Goal: Task Accomplishment & Management: Manage account settings

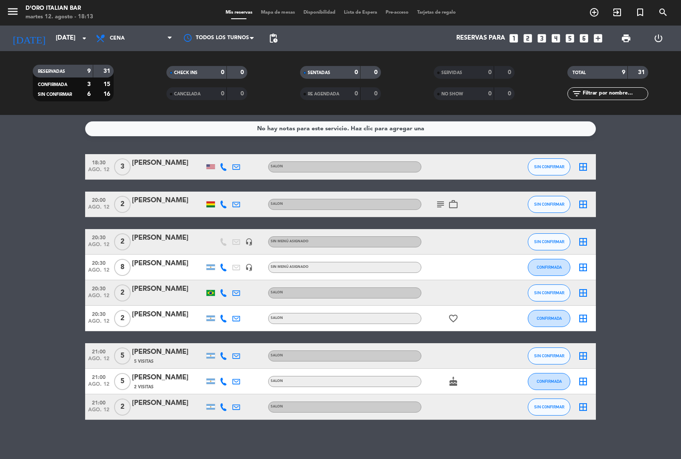
click at [473, 349] on div at bounding box center [459, 355] width 77 height 25
click at [501, 366] on div at bounding box center [509, 355] width 23 height 25
click at [554, 355] on span "SIN CONFIRMAR" at bounding box center [549, 355] width 30 height 5
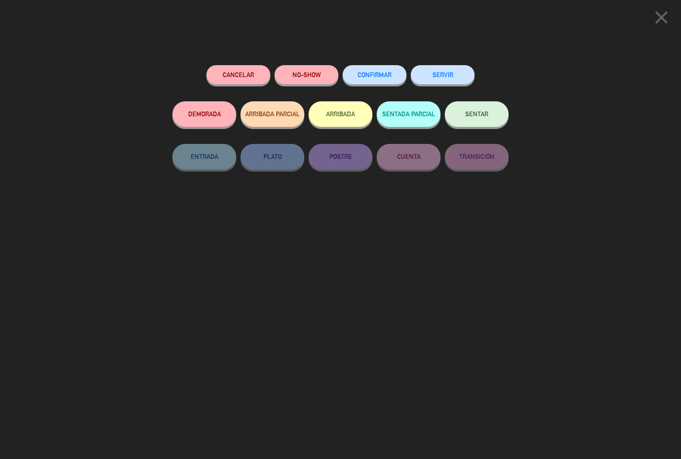
click at [659, 17] on icon "close" at bounding box center [660, 17] width 21 height 21
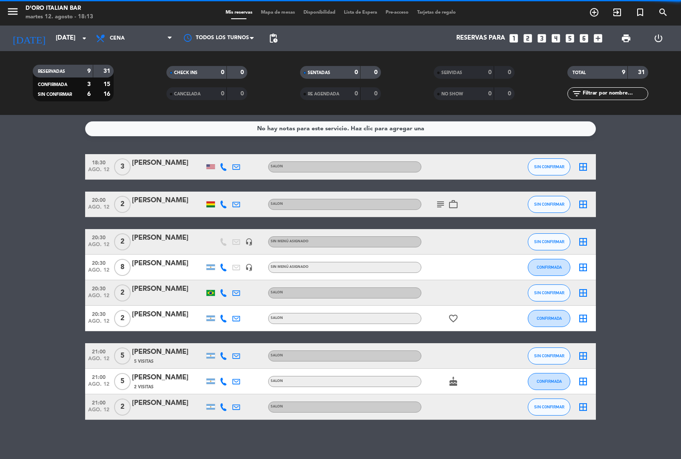
click at [584, 322] on icon "border_all" at bounding box center [583, 318] width 10 height 10
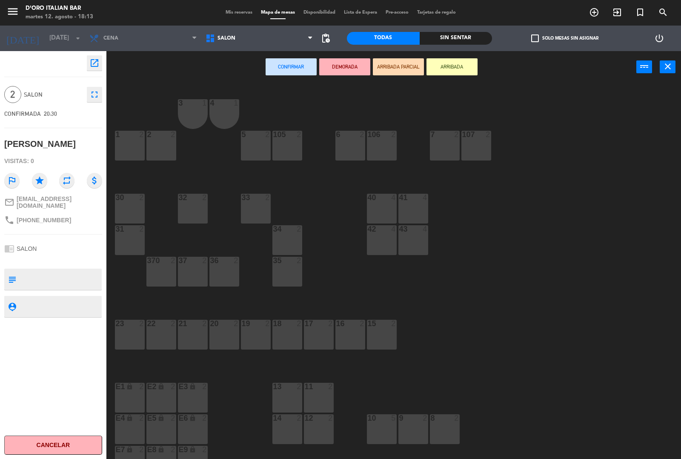
click at [667, 67] on icon "close" at bounding box center [667, 66] width 10 height 10
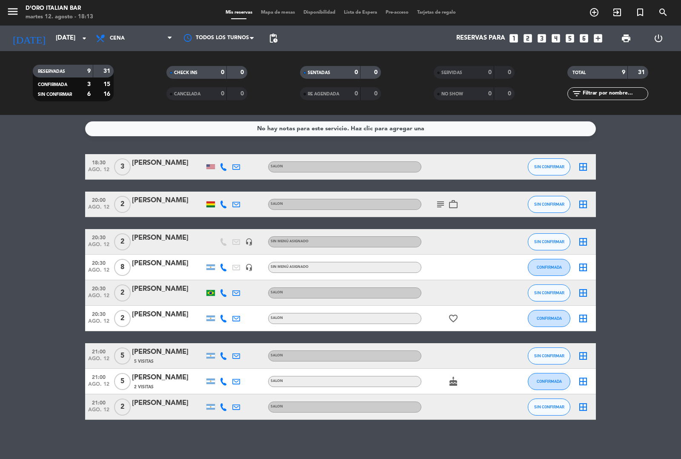
click at [586, 352] on icon "border_all" at bounding box center [583, 355] width 10 height 10
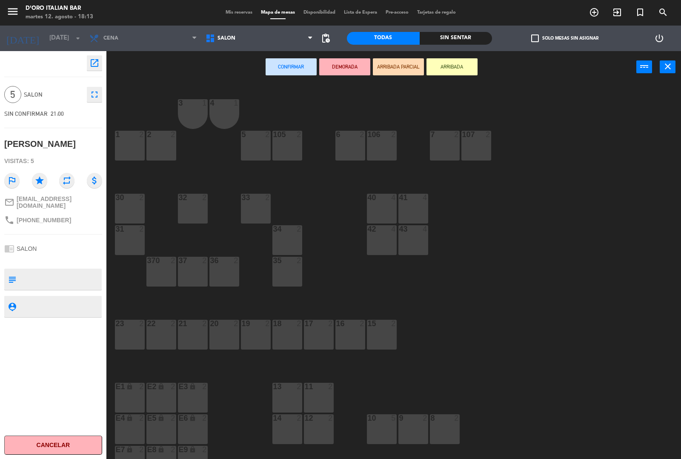
click at [96, 97] on icon "fullscreen" at bounding box center [94, 94] width 10 height 10
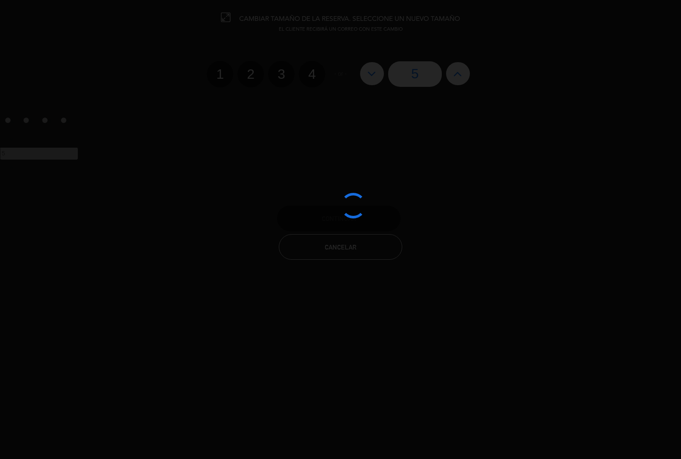
click at [315, 68] on div at bounding box center [340, 229] width 681 height 459
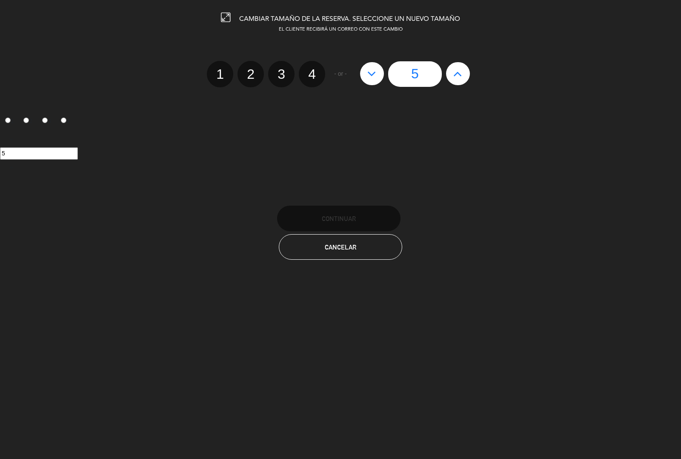
click at [311, 79] on label "4" at bounding box center [312, 74] width 26 height 26
click at [311, 69] on input "4" at bounding box center [311, 67] width 6 height 6
radio input "true"
radio input "false"
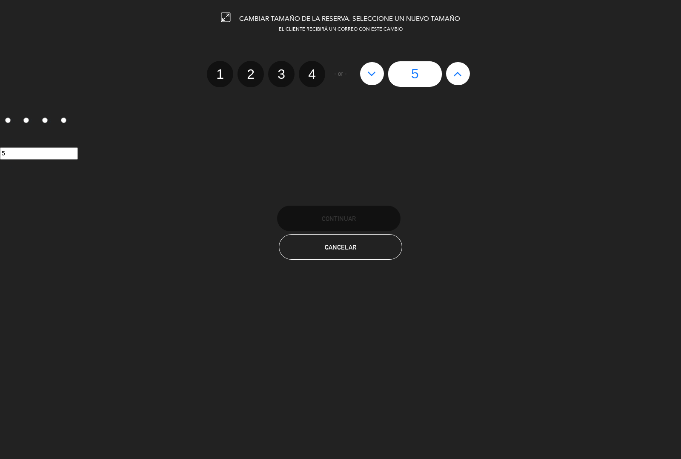
radio input "false"
radio input "true"
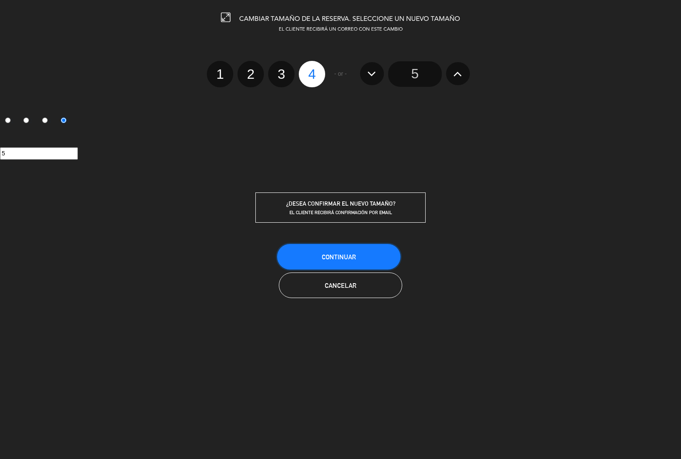
click at [370, 256] on button "Continuar" at bounding box center [338, 257] width 123 height 26
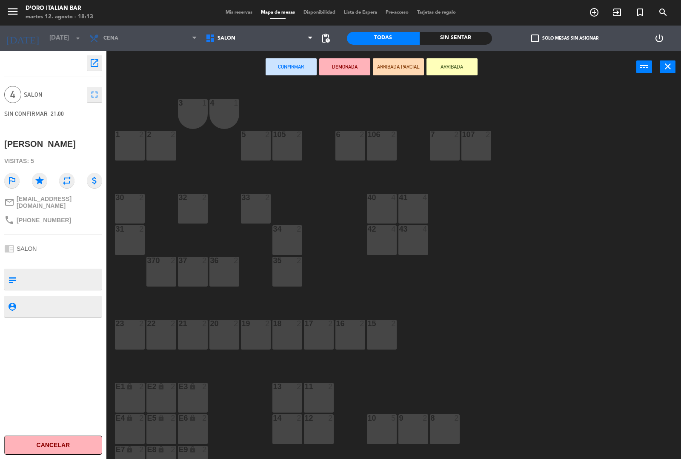
click at [296, 65] on button "Confirmar" at bounding box center [290, 66] width 51 height 17
click at [671, 71] on icon "close" at bounding box center [667, 66] width 10 height 10
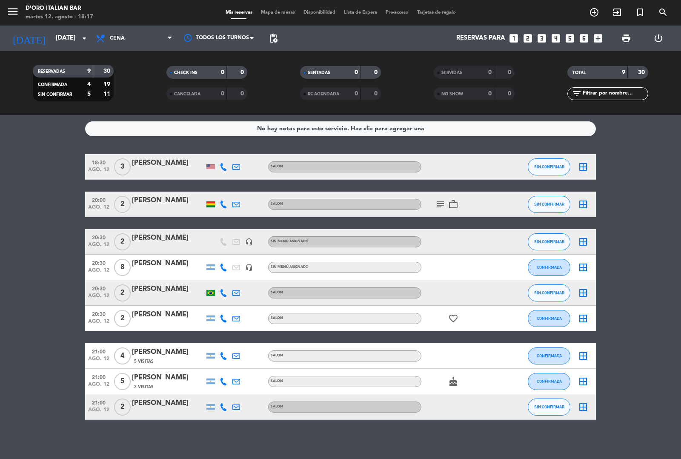
click at [13, 12] on icon "menu" at bounding box center [12, 11] width 13 height 13
click at [11, 12] on div "close" at bounding box center [68, 13] width 136 height 26
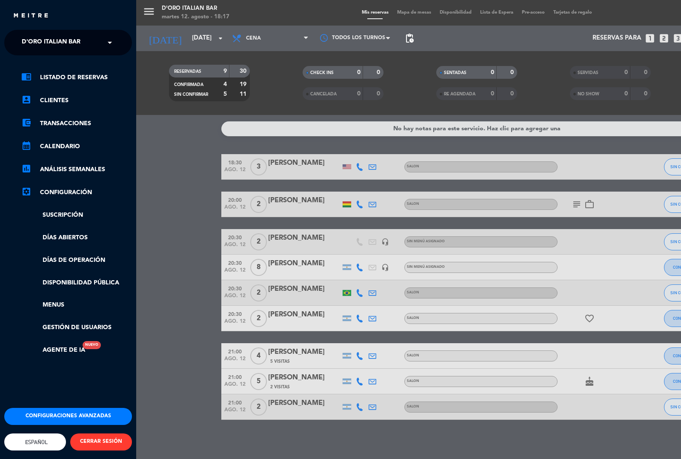
click at [11, 13] on div "close" at bounding box center [68, 13] width 136 height 26
click at [148, 5] on div "menu D'oro Italian Bar [DATE] 12. agosto - 18:17 Mis reservas Mapa de mesas Dis…" at bounding box center [476, 229] width 681 height 459
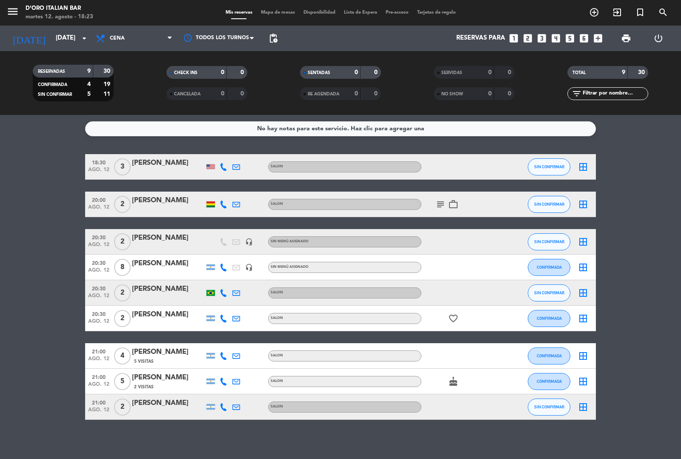
click at [359, 441] on div "No hay notas para este servicio. Haz clic para agregar una 18:30 [DATE] 3 [PERS…" at bounding box center [340, 287] width 681 height 344
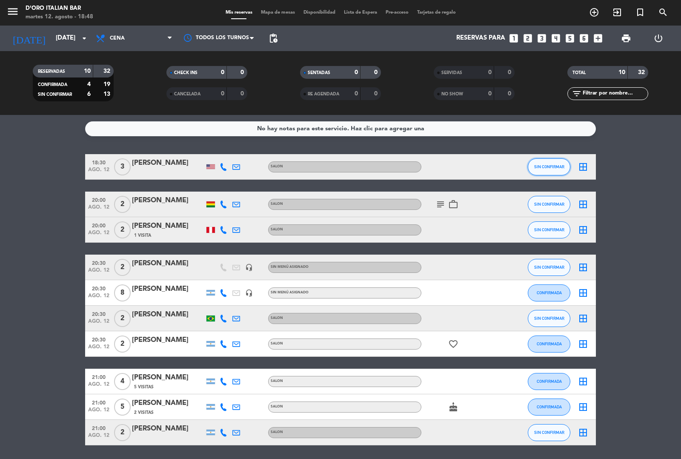
click at [543, 166] on span "SIN CONFIRMAR" at bounding box center [549, 166] width 30 height 5
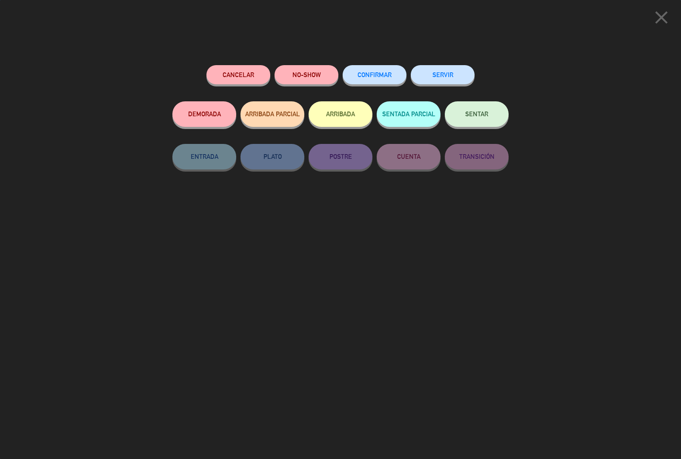
click at [346, 113] on button "ARRIBADA" at bounding box center [340, 114] width 64 height 26
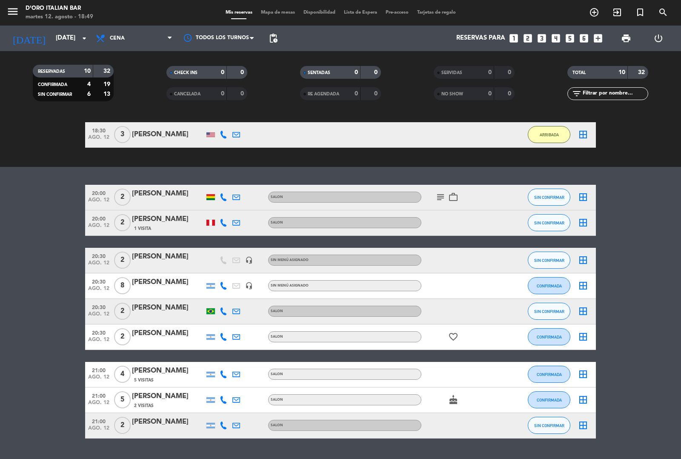
scroll to position [71, 0]
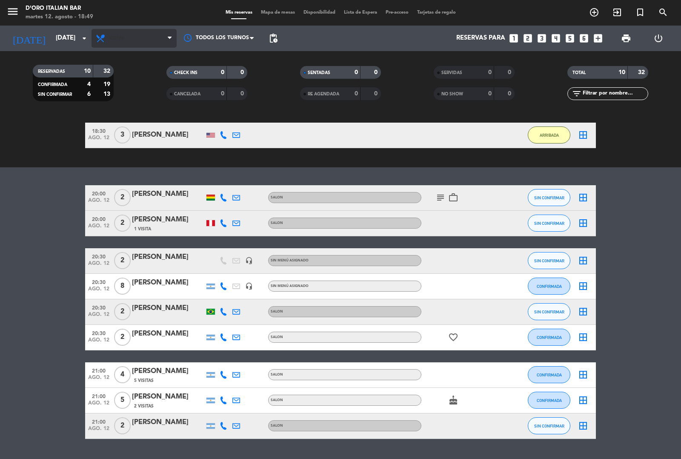
click at [97, 38] on icon at bounding box center [101, 38] width 12 height 10
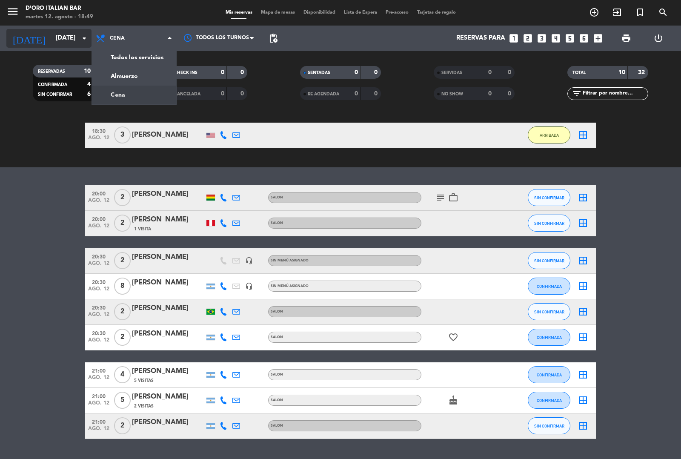
click at [87, 37] on icon "arrow_drop_down" at bounding box center [84, 38] width 10 height 10
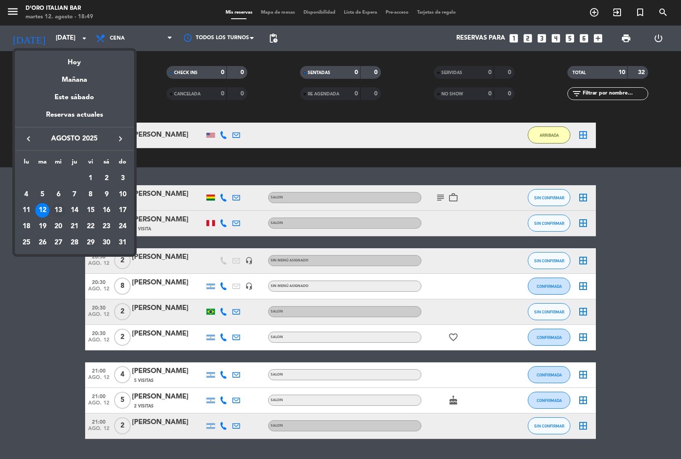
click at [59, 210] on div "13" at bounding box center [58, 210] width 14 height 14
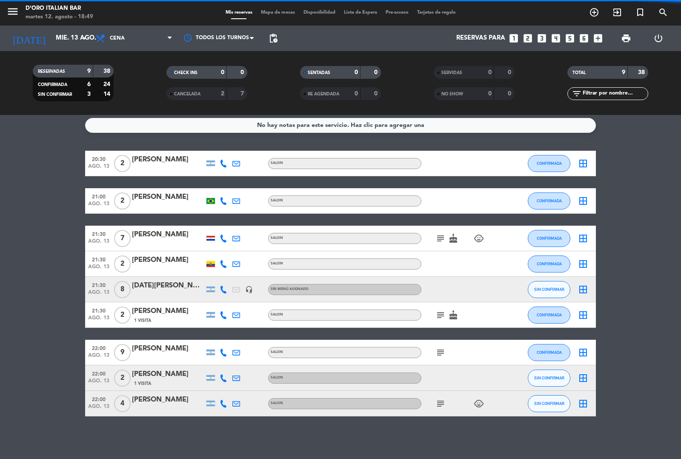
scroll to position [0, 0]
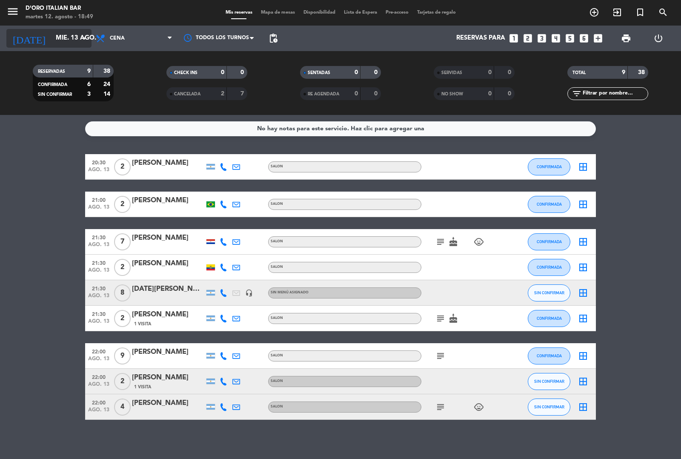
click at [83, 33] on icon "arrow_drop_down" at bounding box center [84, 38] width 10 height 10
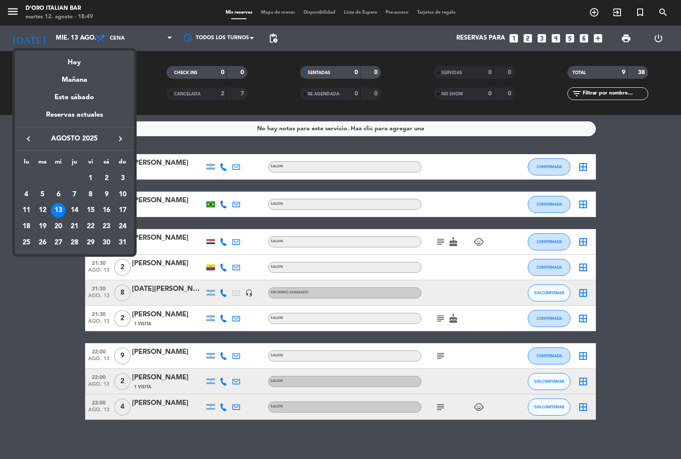
click at [74, 210] on div "14" at bounding box center [74, 210] width 14 height 14
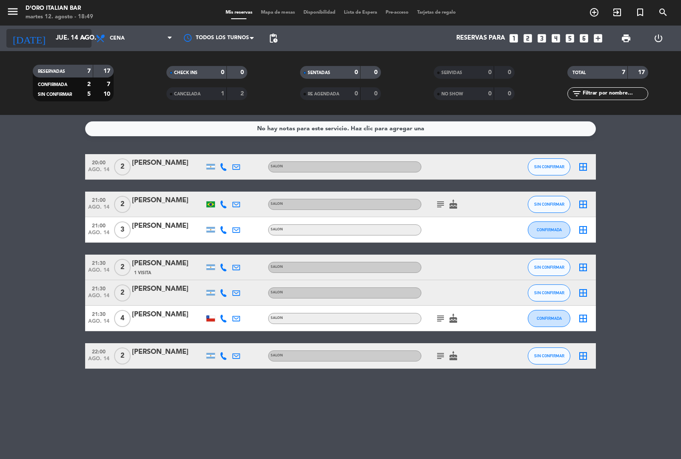
click at [77, 38] on input "jue. 14 ago." at bounding box center [92, 38] width 82 height 16
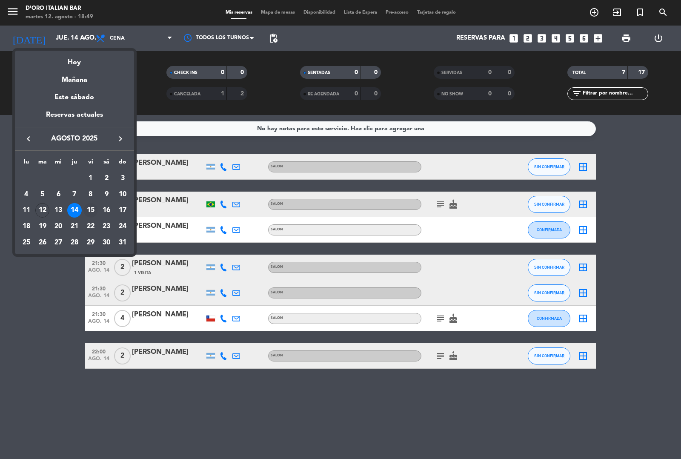
click at [91, 210] on div "15" at bounding box center [90, 210] width 14 height 14
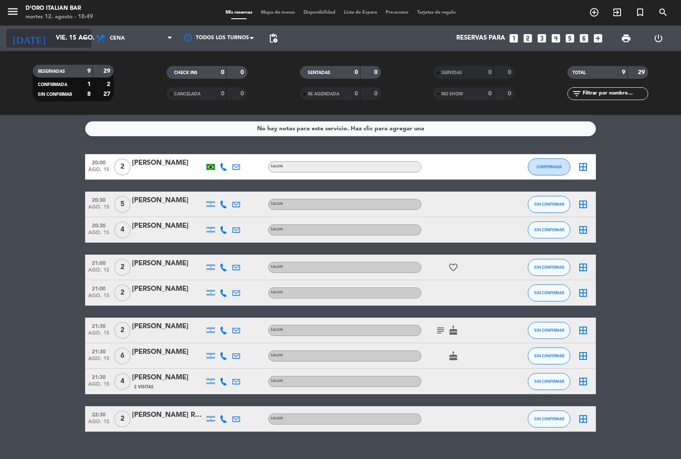
click at [65, 38] on input "vie. 15 ago." at bounding box center [92, 38] width 82 height 16
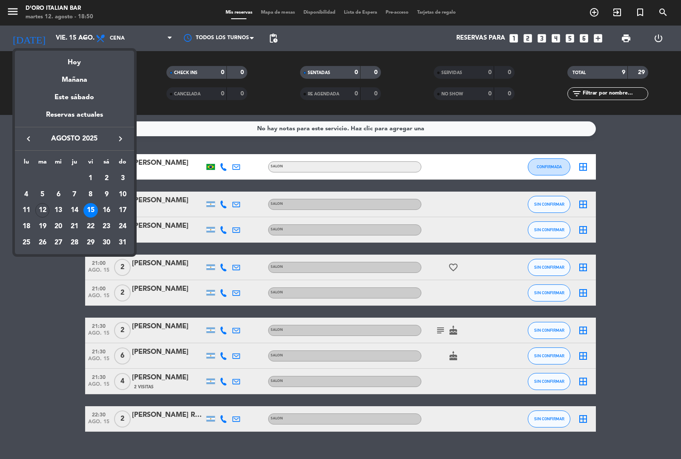
click at [139, 37] on div at bounding box center [340, 229] width 681 height 459
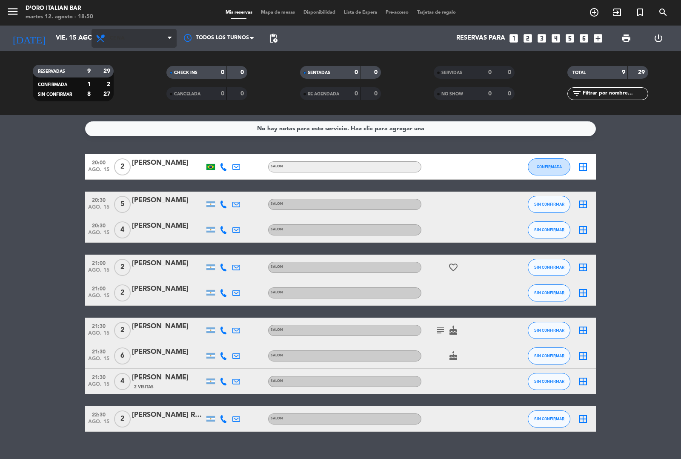
click at [156, 32] on span "Cena" at bounding box center [133, 38] width 85 height 19
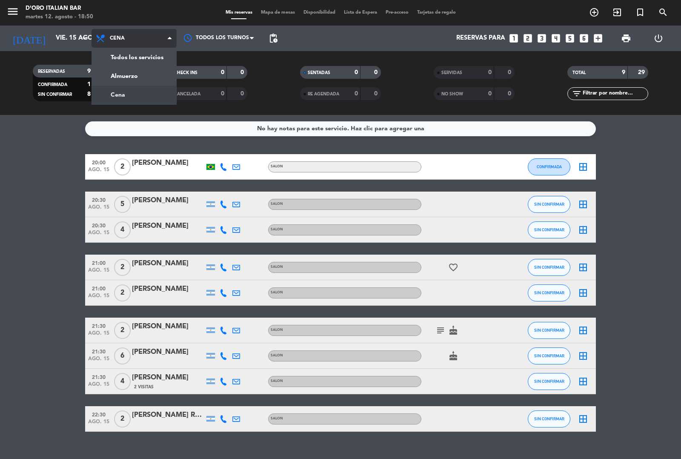
click at [141, 75] on div "menu D'oro Italian Bar [DATE] 12. agosto - 18:50 Mis reservas Mapa de mesas Dis…" at bounding box center [340, 57] width 681 height 115
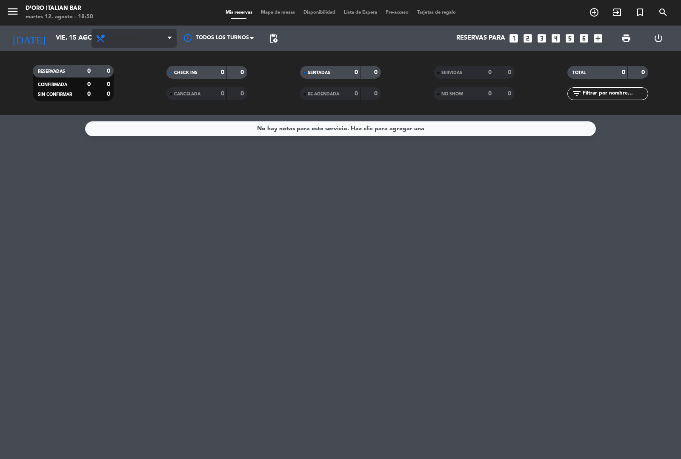
click at [128, 38] on span "Almuerzo" at bounding box center [124, 38] width 29 height 6
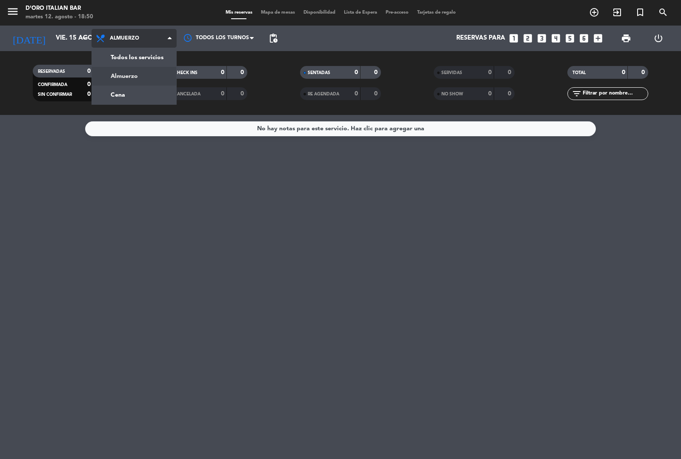
click at [126, 99] on div "menu D'oro Italian Bar [DATE] 12. agosto - 18:50 Mis reservas Mapa de mesas Dis…" at bounding box center [340, 57] width 681 height 115
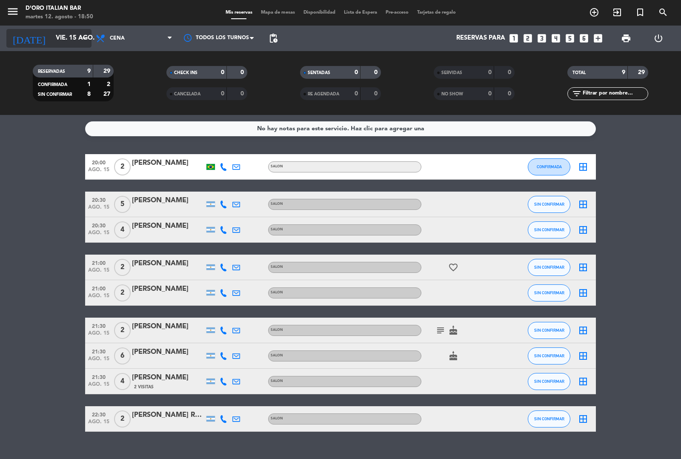
click at [54, 40] on input "vie. 15 ago." at bounding box center [92, 38] width 82 height 16
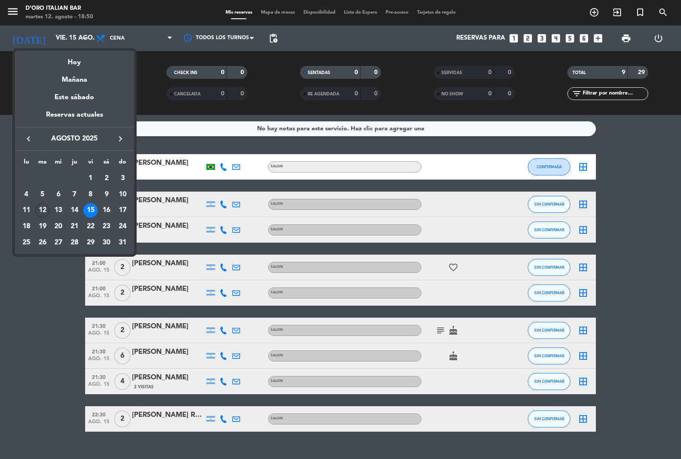
click at [43, 209] on div "12" at bounding box center [42, 210] width 14 height 14
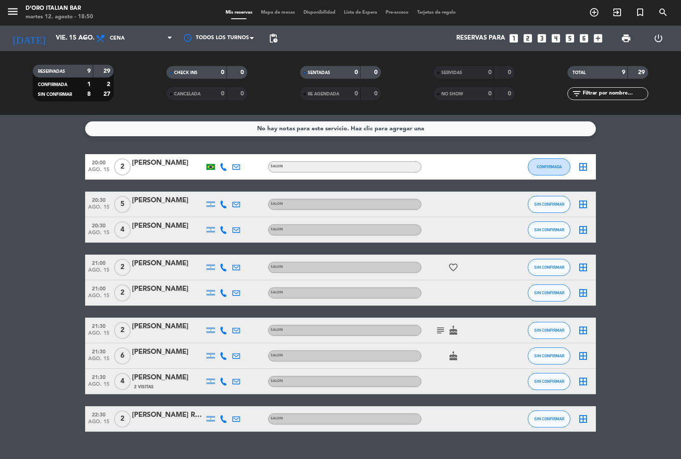
type input "[DATE]"
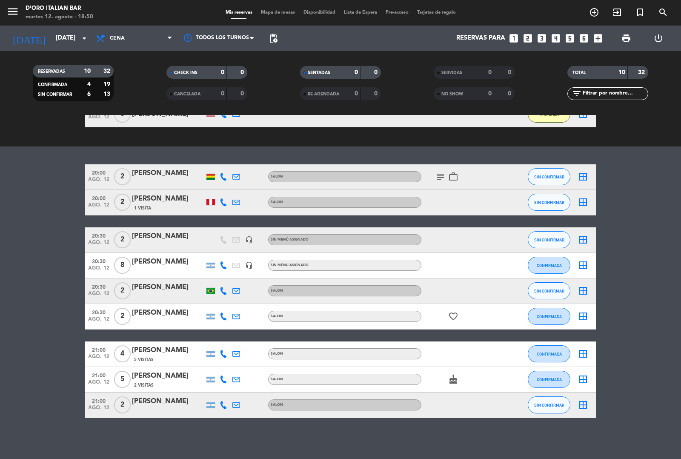
scroll to position [92, 0]
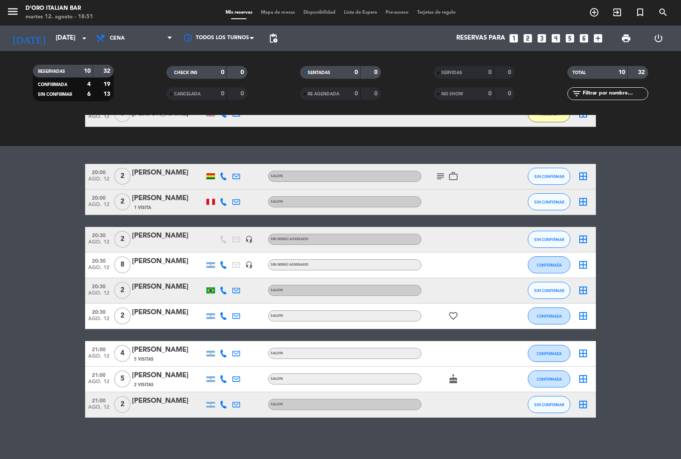
click at [170, 399] on div "[PERSON_NAME]" at bounding box center [168, 400] width 72 height 11
